Goal: Check status: Check status

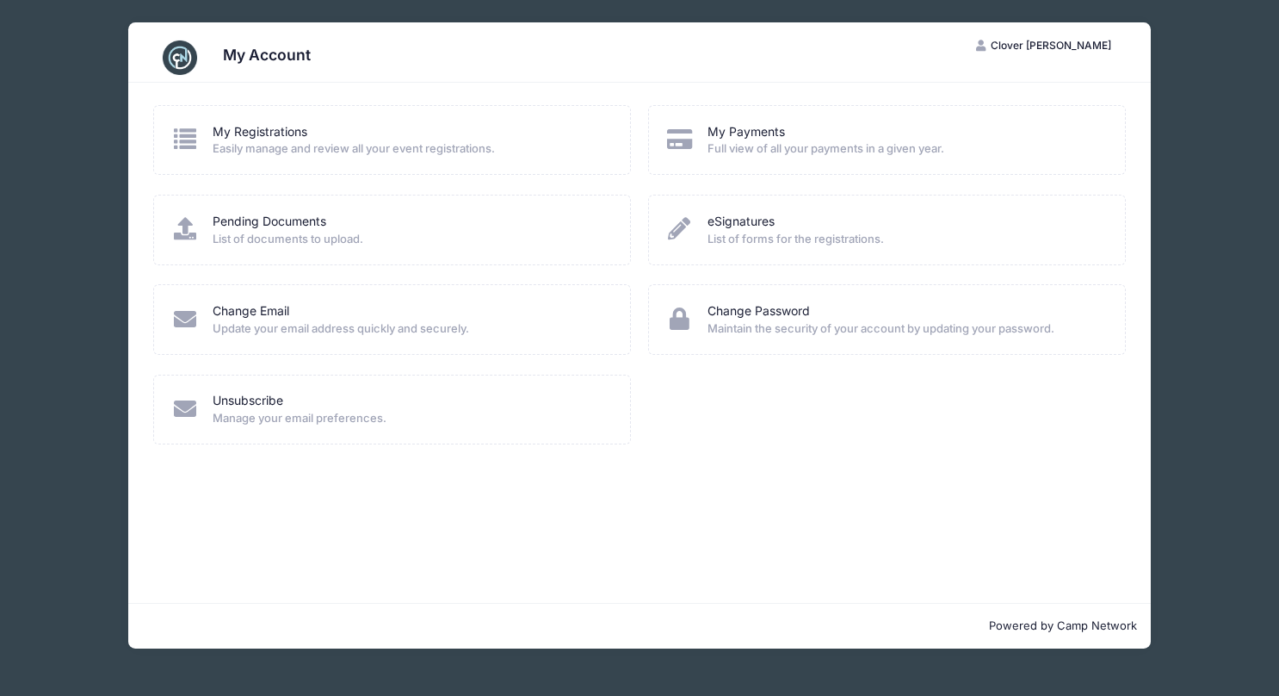
click at [251, 134] on link "My Registrations" at bounding box center [260, 132] width 95 height 18
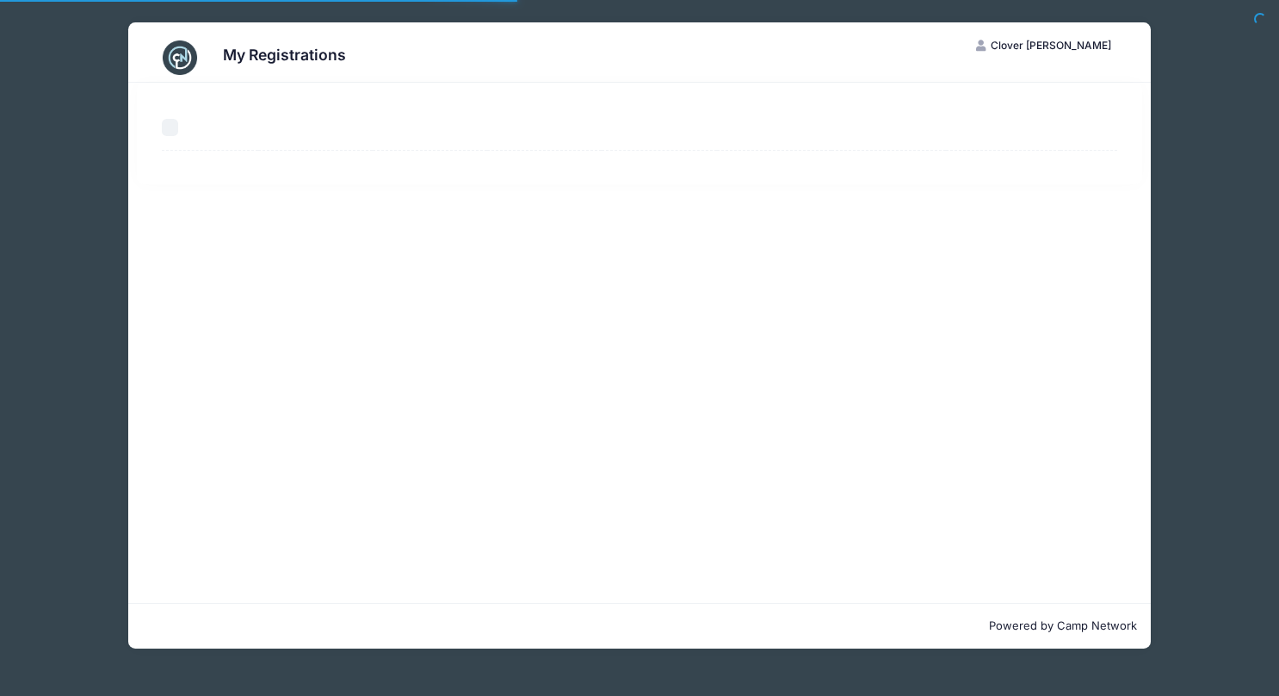
select select "50"
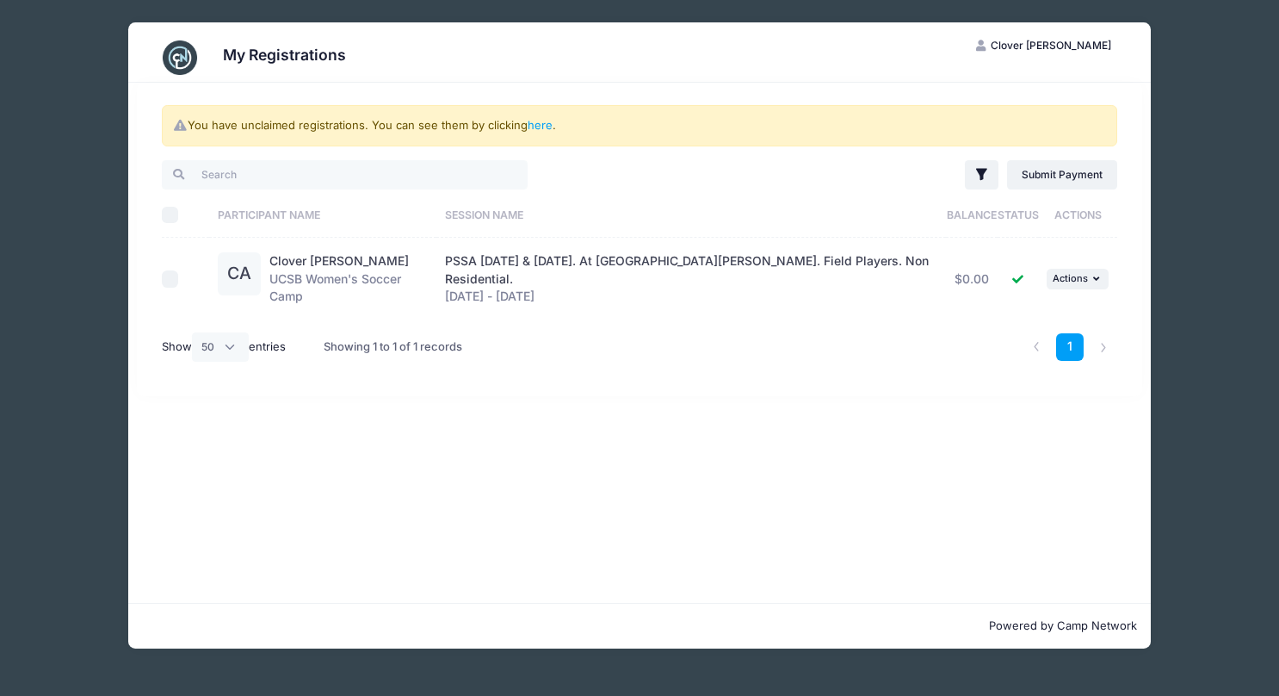
click at [1073, 340] on link "1" at bounding box center [1070, 347] width 28 height 28
click at [1102, 270] on button "... Actions" at bounding box center [1078, 279] width 62 height 21
click at [680, 391] on div "You have unclaimed registrations. You can see them by clicking here . Filter Fi…" at bounding box center [639, 343] width 1023 height 520
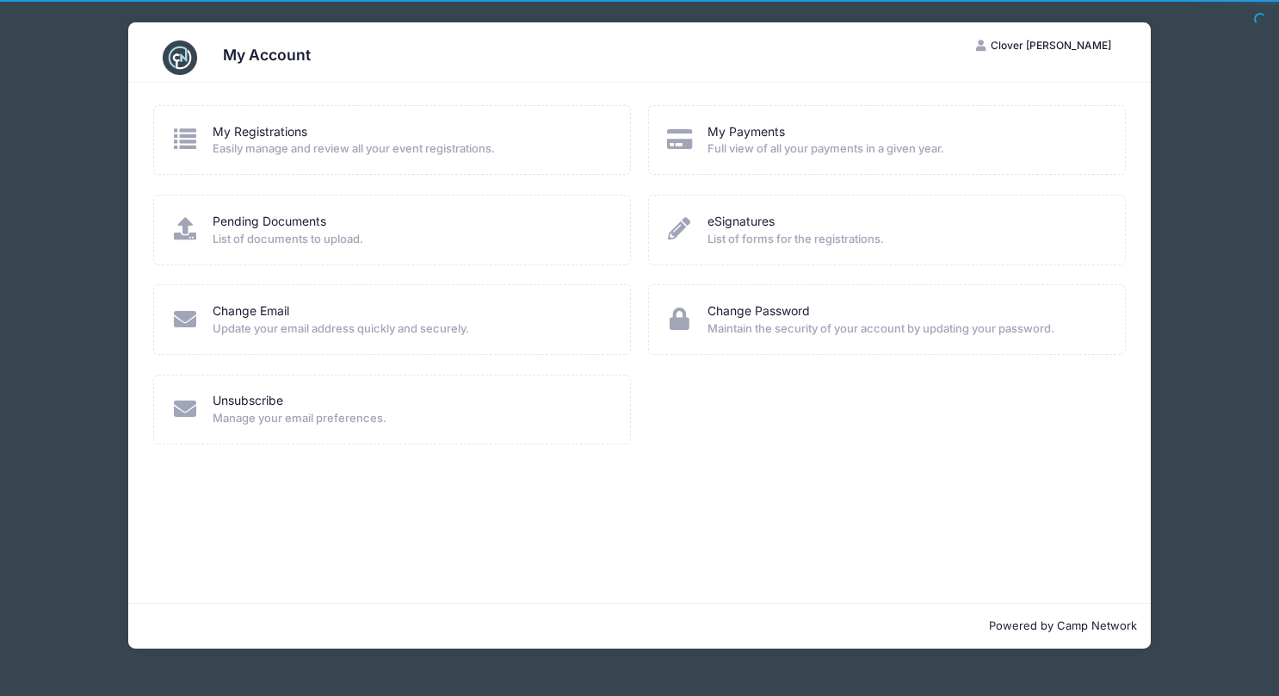
click at [269, 215] on link "Pending Documents" at bounding box center [270, 222] width 114 height 18
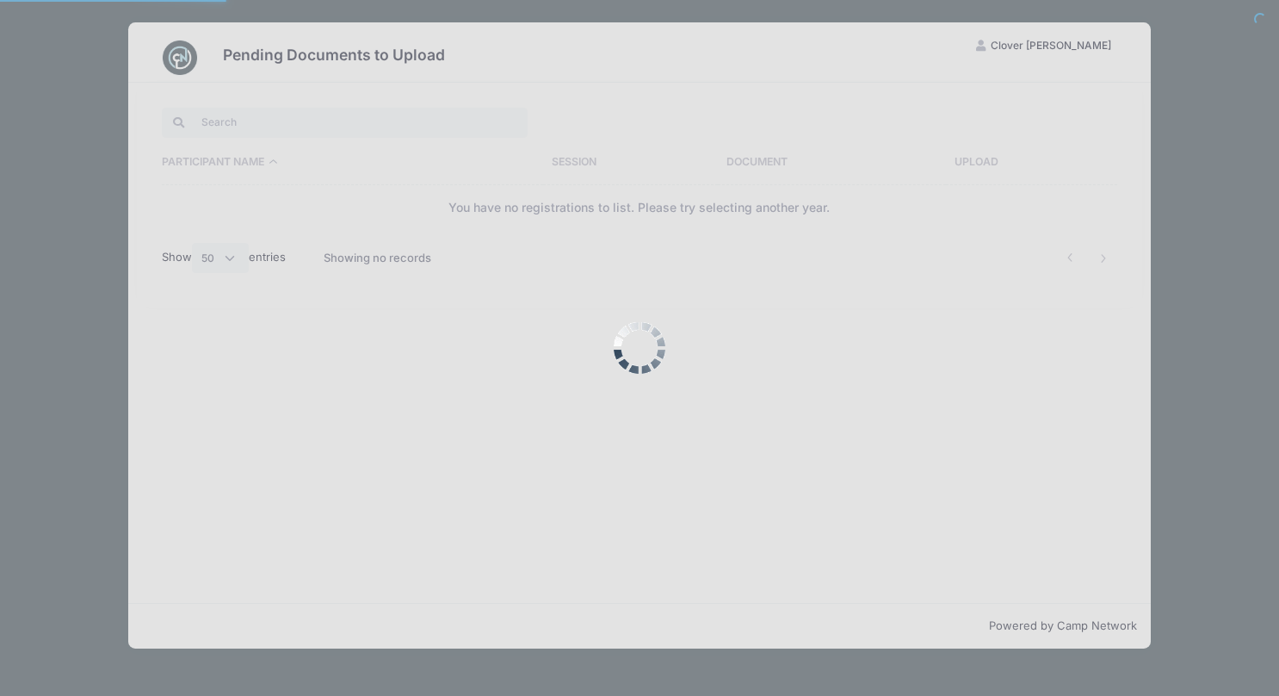
select select "50"
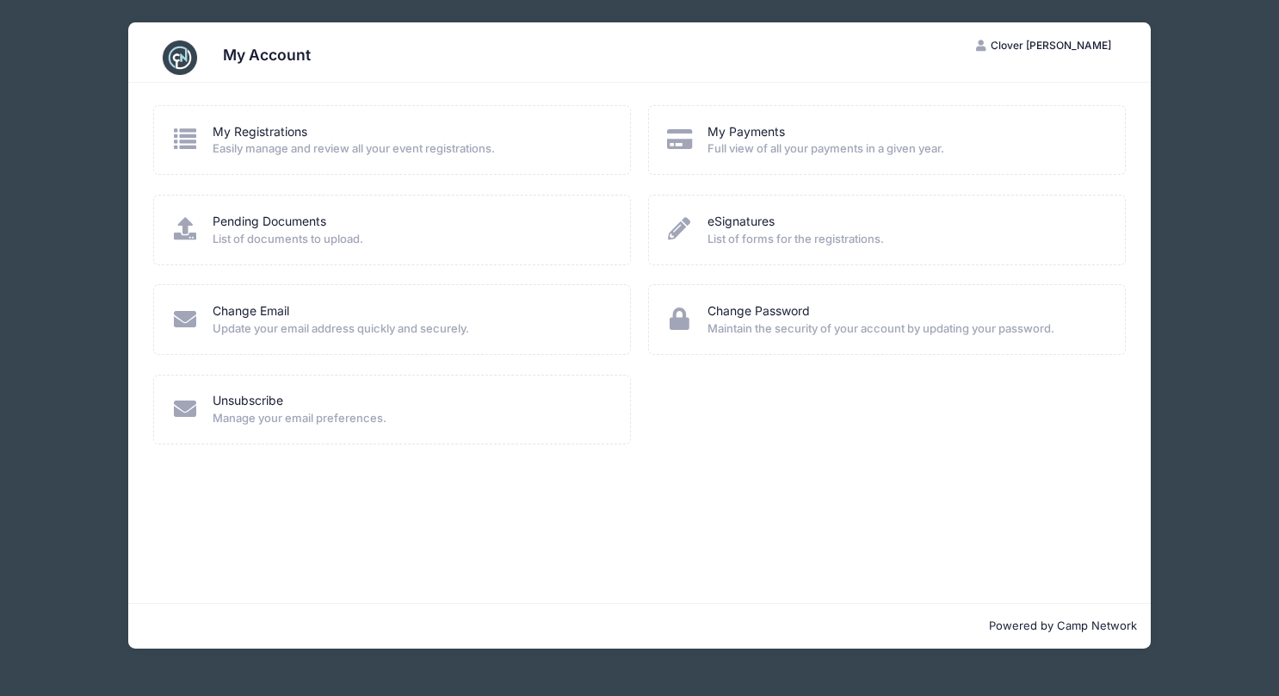
click at [731, 221] on link "eSignatures" at bounding box center [741, 222] width 67 height 18
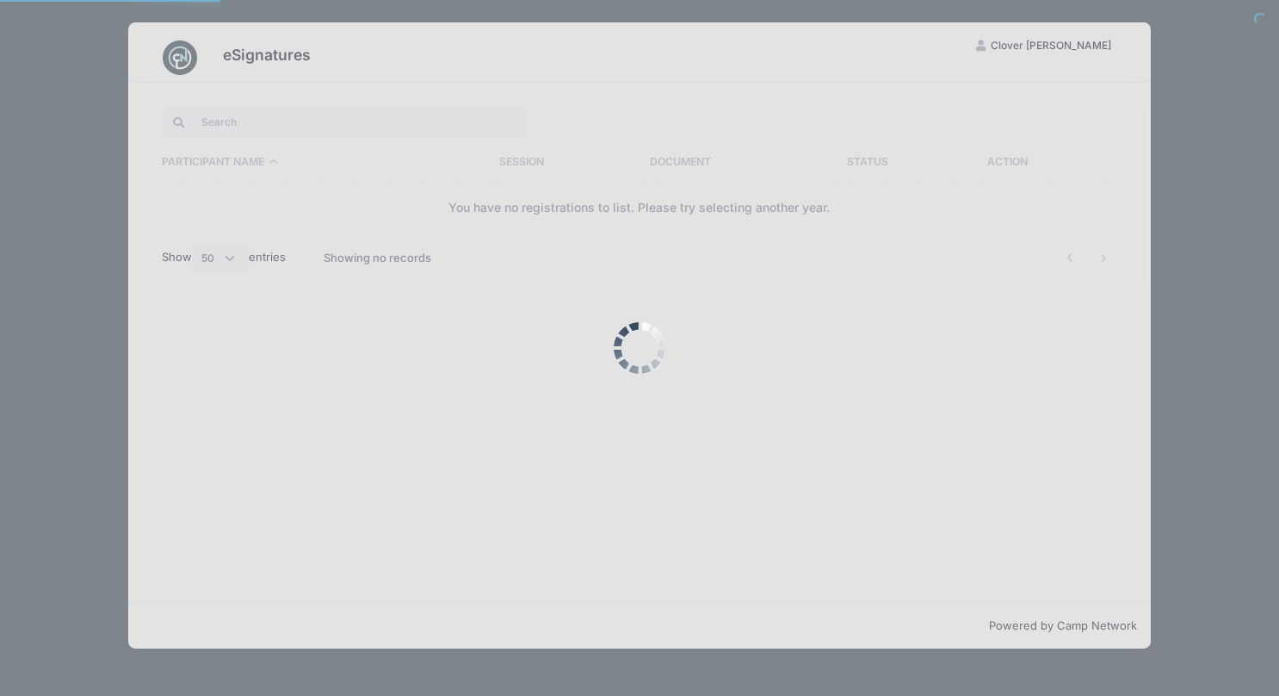
select select "50"
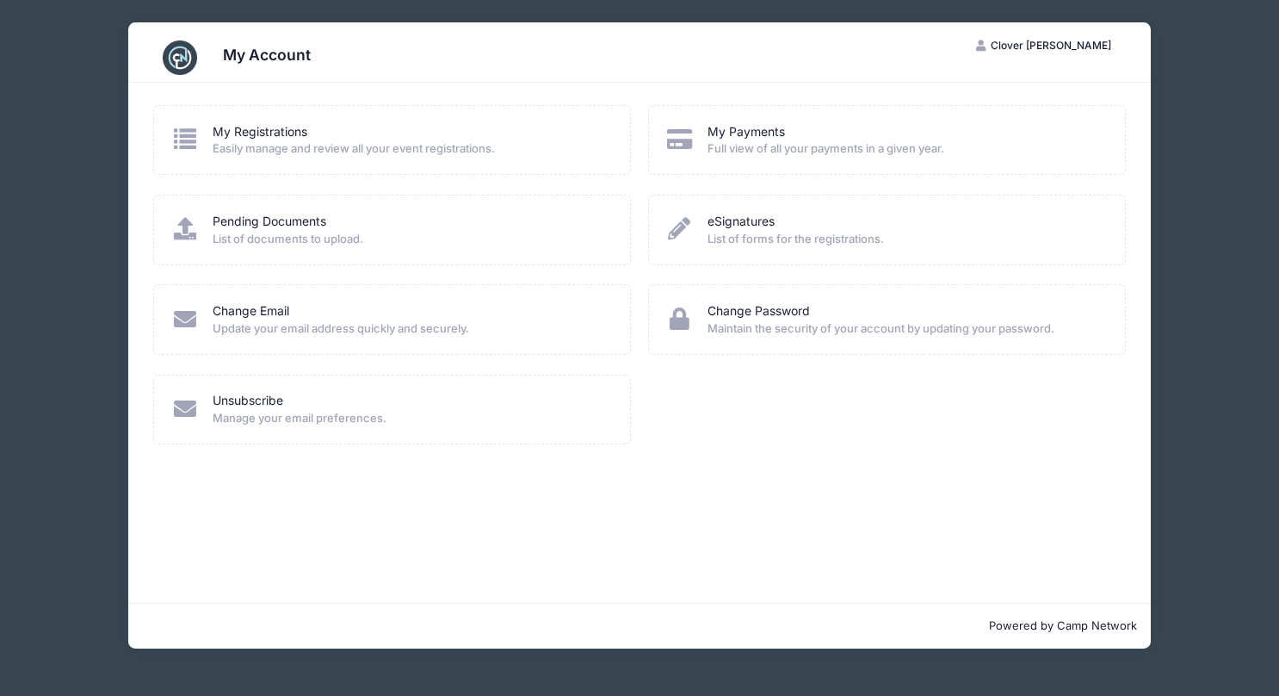
click at [260, 134] on link "My Registrations" at bounding box center [260, 132] width 95 height 18
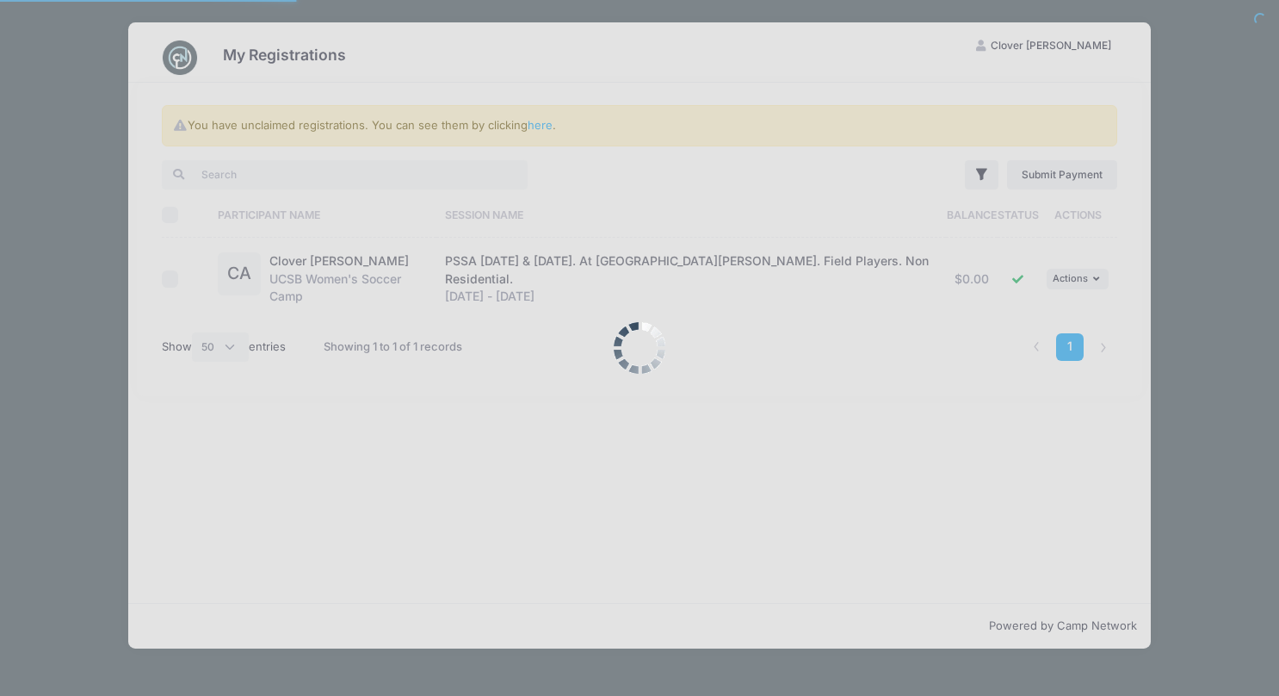
select select "50"
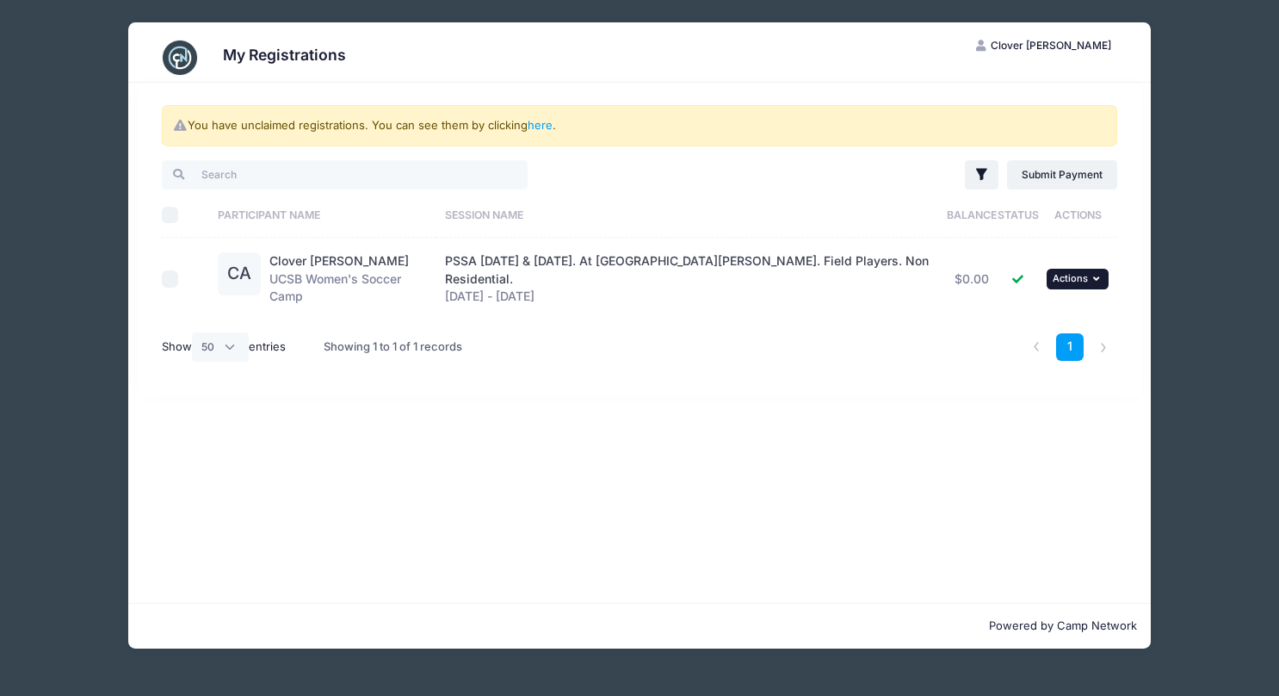
click at [1093, 274] on icon "button" at bounding box center [1098, 278] width 10 height 9
click at [1039, 317] on link "View Registration" at bounding box center [1021, 310] width 156 height 33
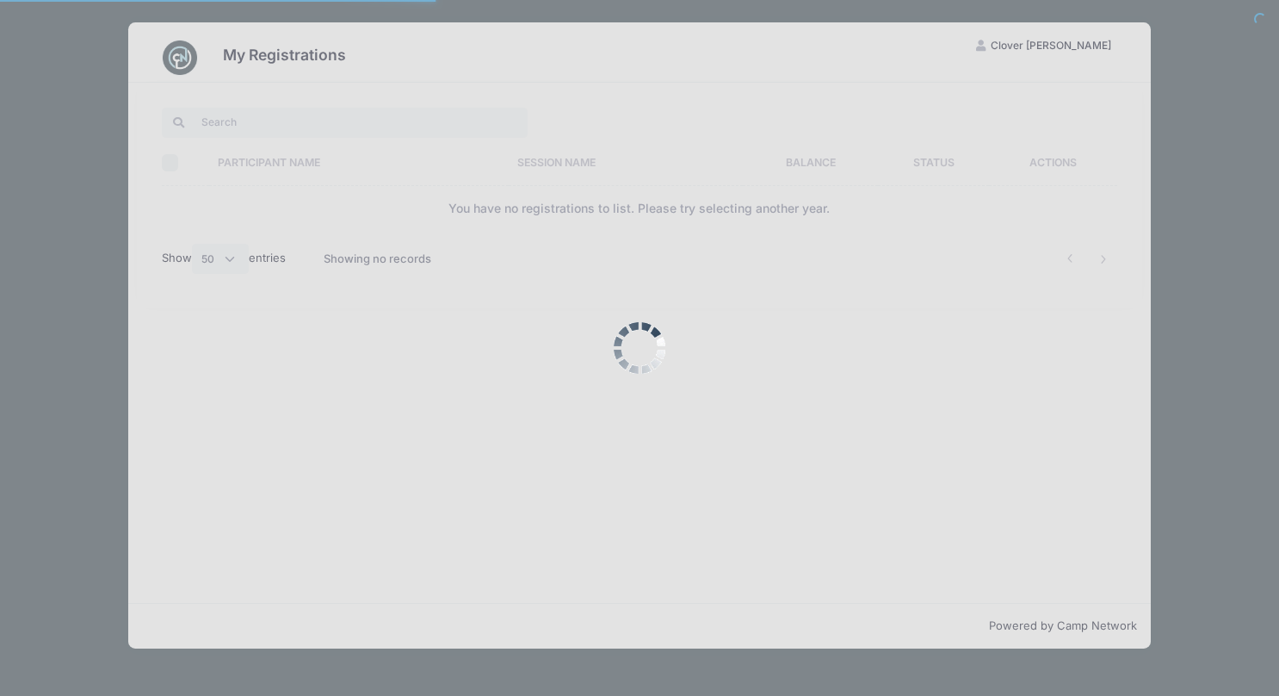
select select "50"
